Goal: Task Accomplishment & Management: Complete application form

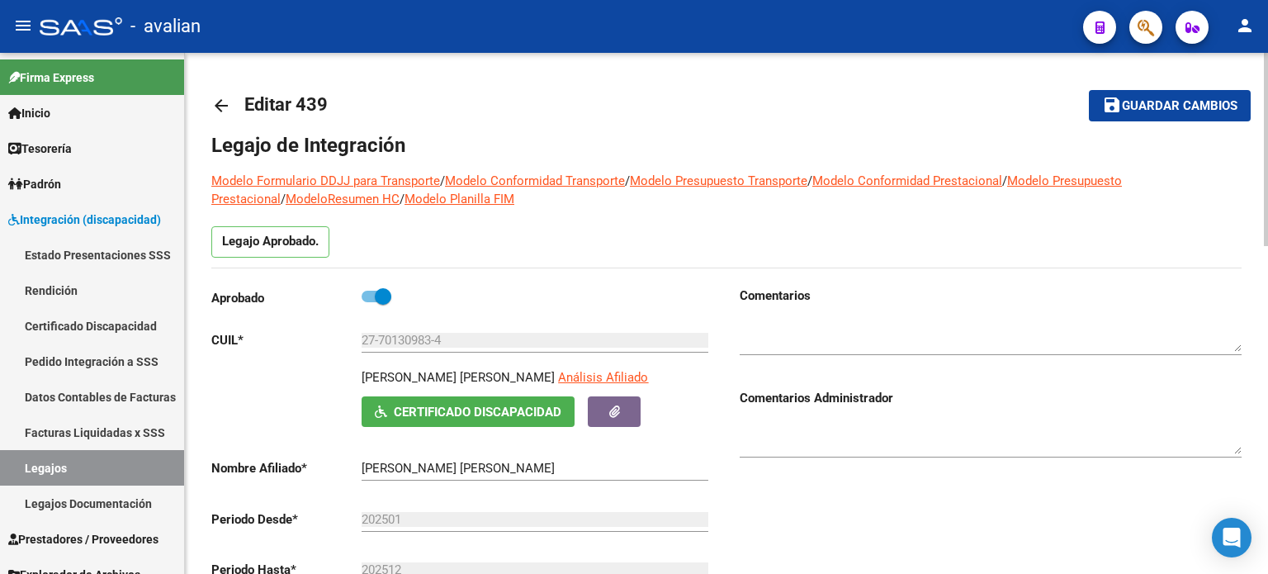
click at [216, 110] on mat-icon "arrow_back" at bounding box center [221, 106] width 20 height 20
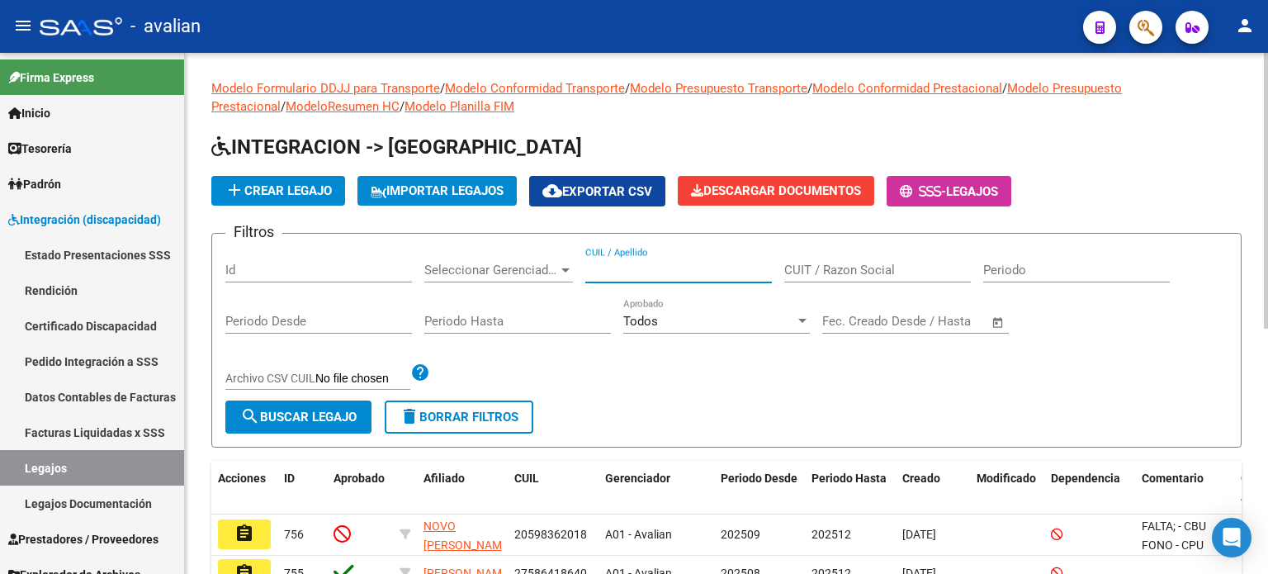
click at [638, 273] on input "CUIL / Apellido" at bounding box center [678, 269] width 187 height 15
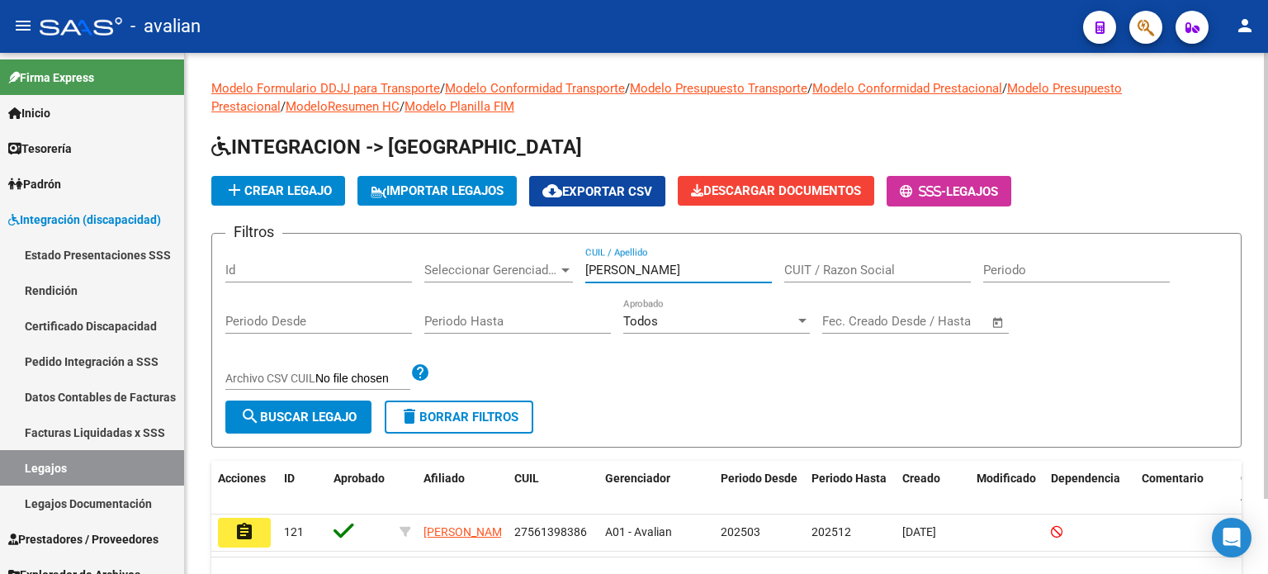
scroll to position [87, 0]
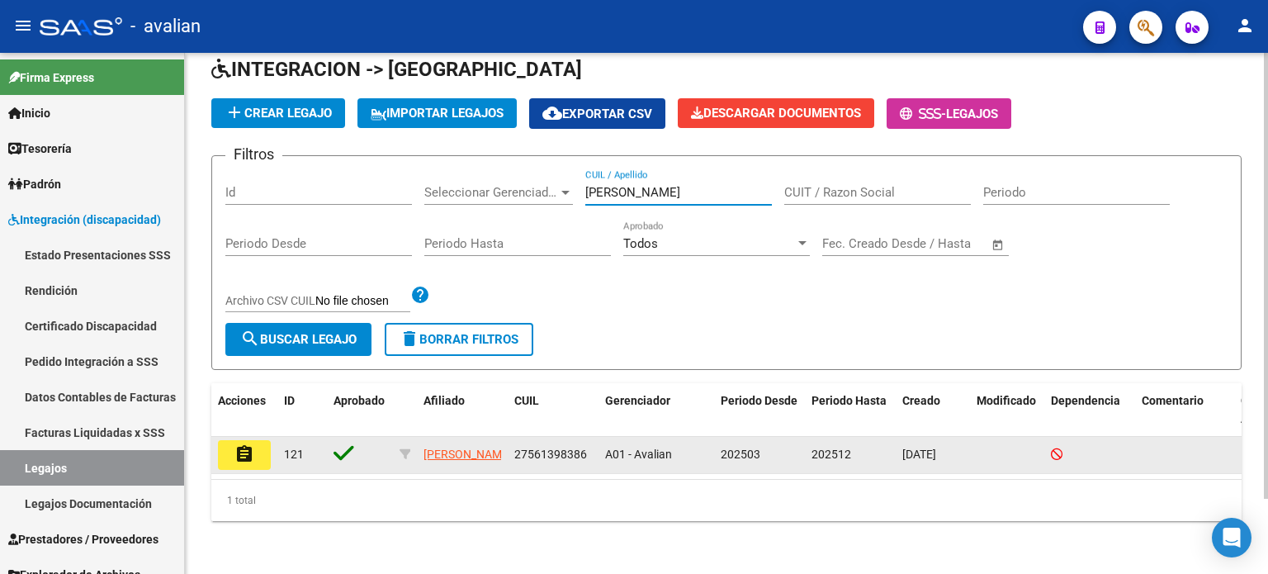
type input "[PERSON_NAME]"
click at [254, 440] on button "assignment" at bounding box center [244, 455] width 53 height 30
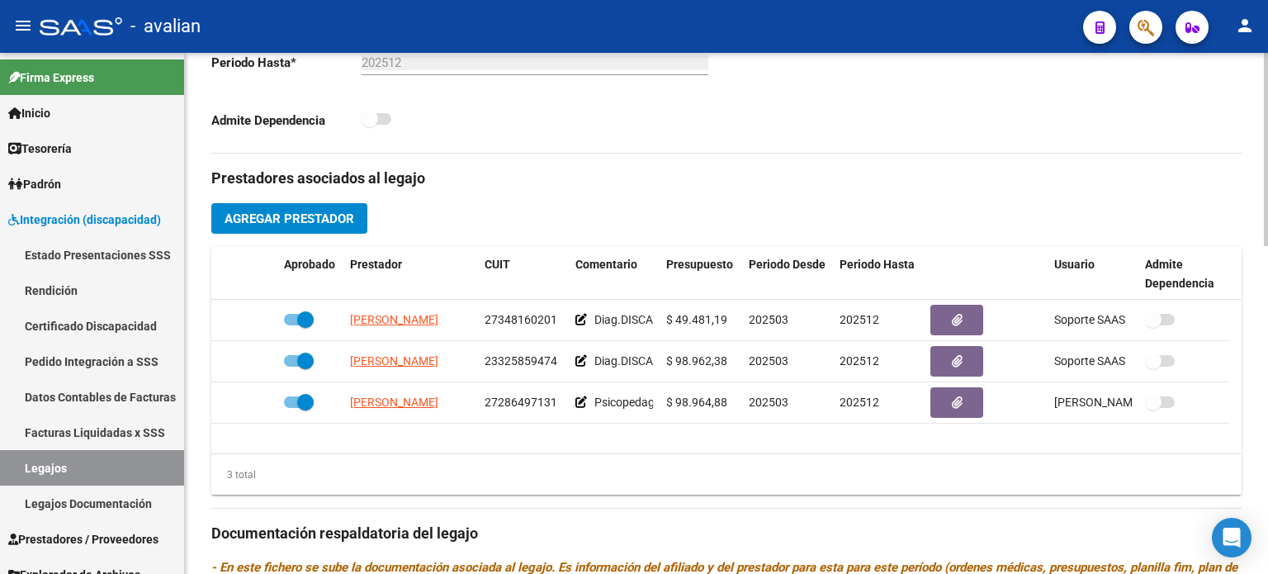
scroll to position [550, 0]
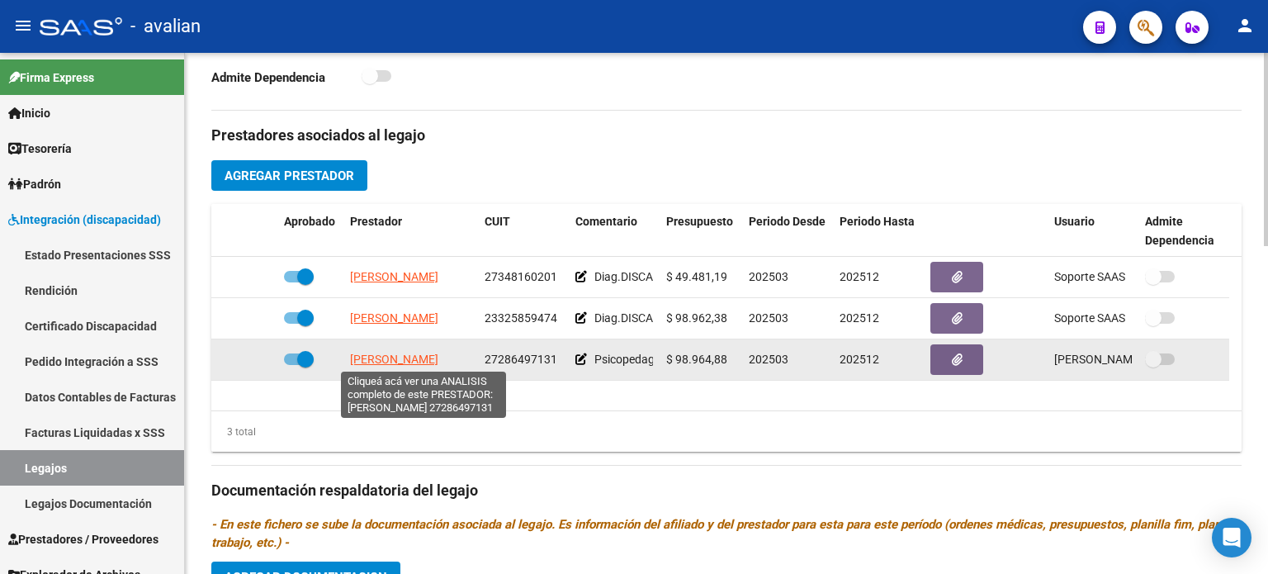
click at [373, 352] on span "[PERSON_NAME]" at bounding box center [394, 358] width 88 height 13
type textarea "27286497131"
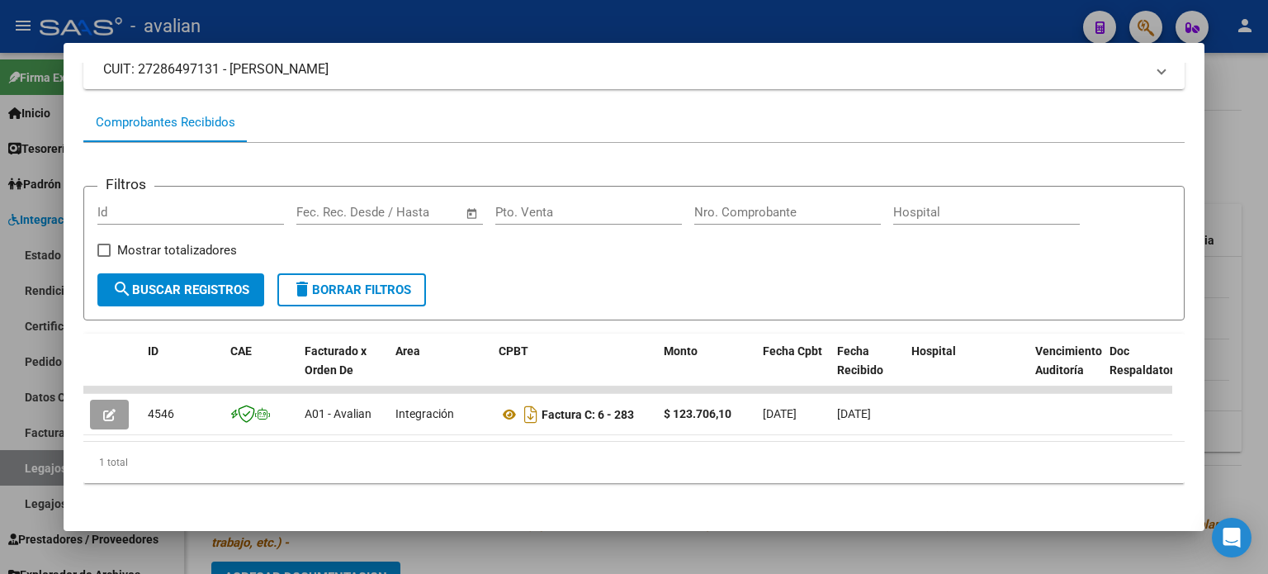
scroll to position [132, 0]
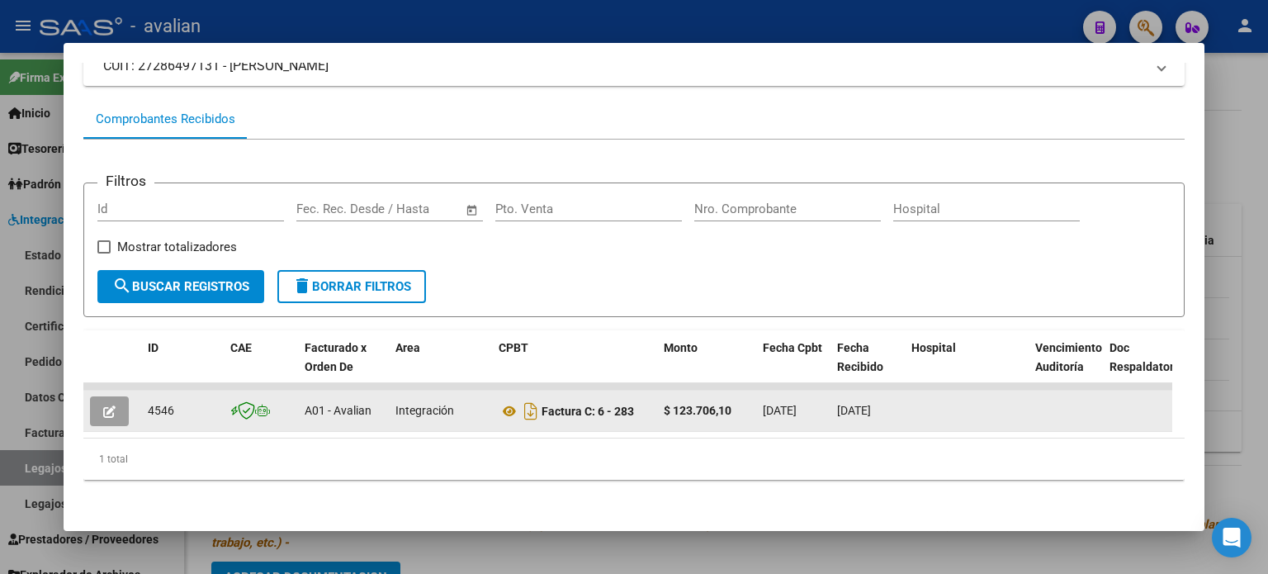
click at [92, 398] on button "button" at bounding box center [109, 411] width 39 height 30
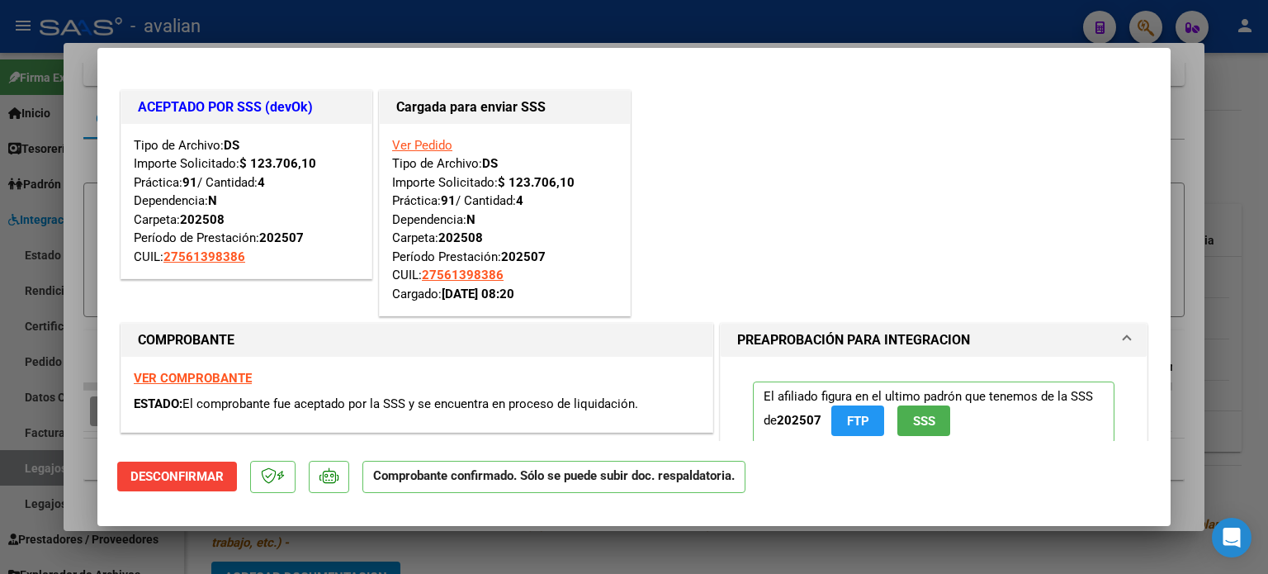
type input "$ 0,00"
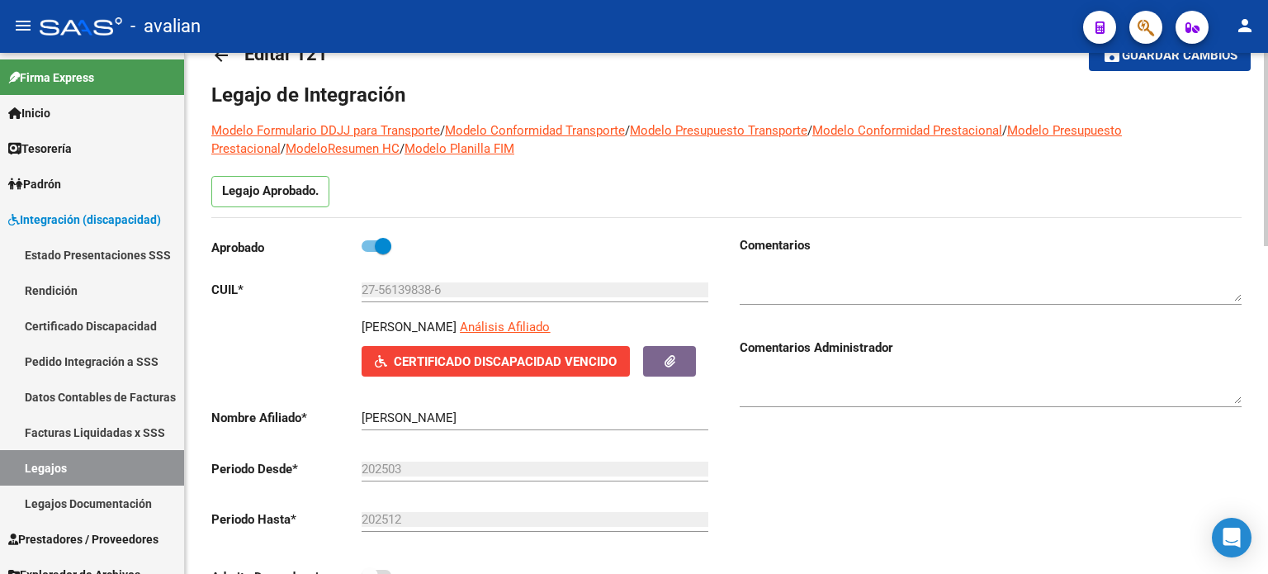
scroll to position [0, 0]
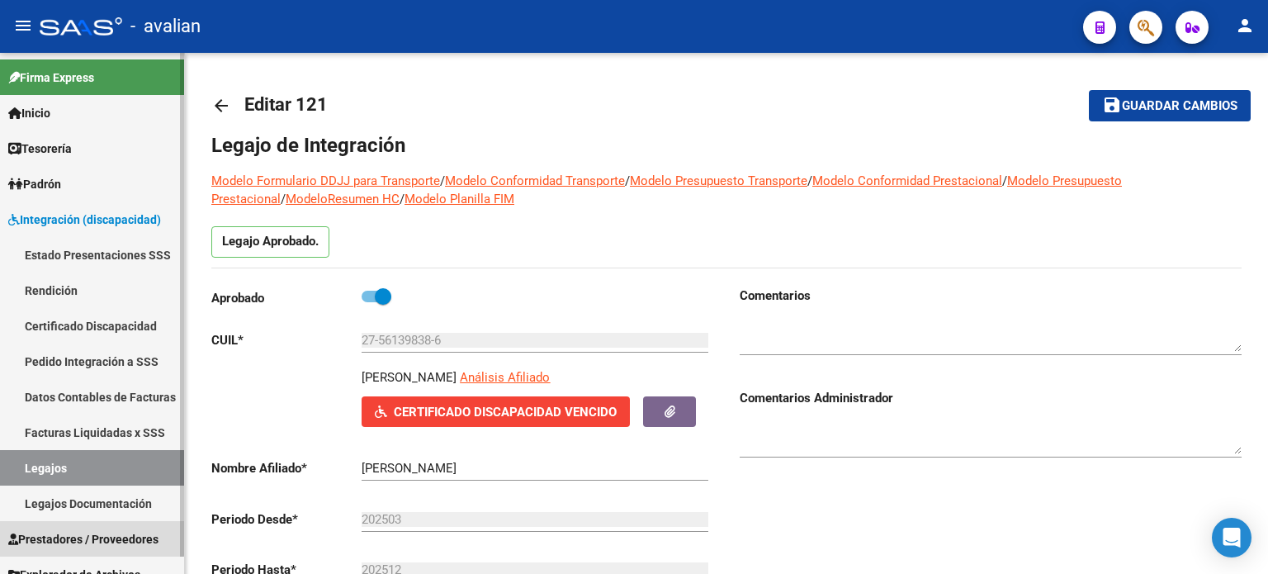
click at [80, 532] on span "Prestadores / Proveedores" at bounding box center [83, 539] width 150 height 18
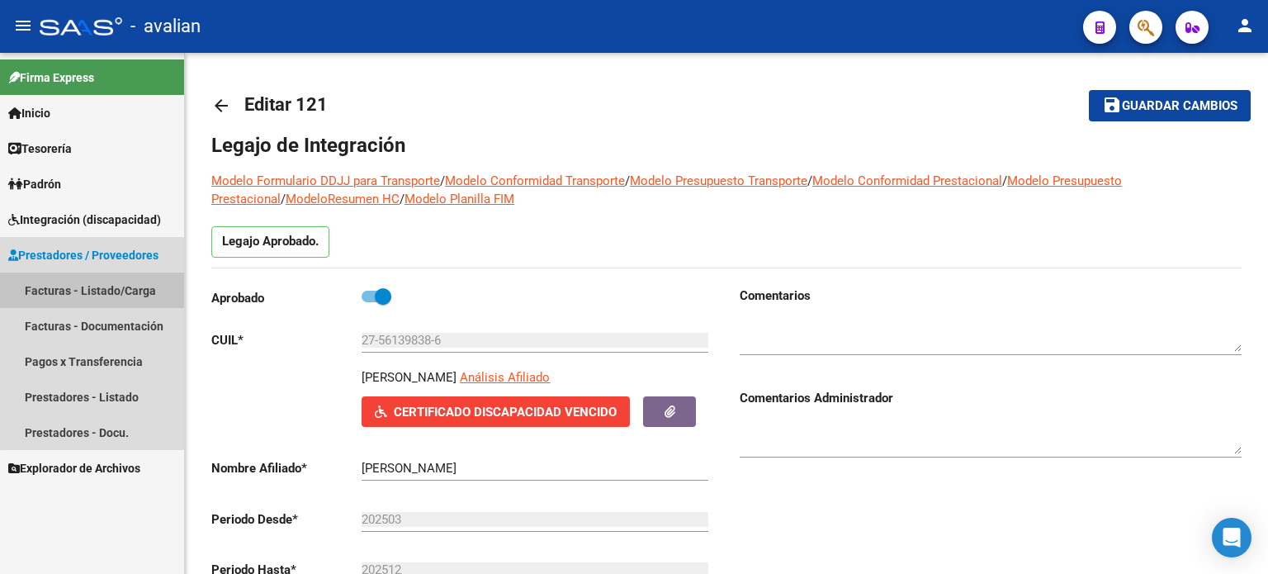
click at [97, 300] on link "Facturas - Listado/Carga" at bounding box center [92, 289] width 184 height 35
